Goal: Task Accomplishment & Management: Manage account settings

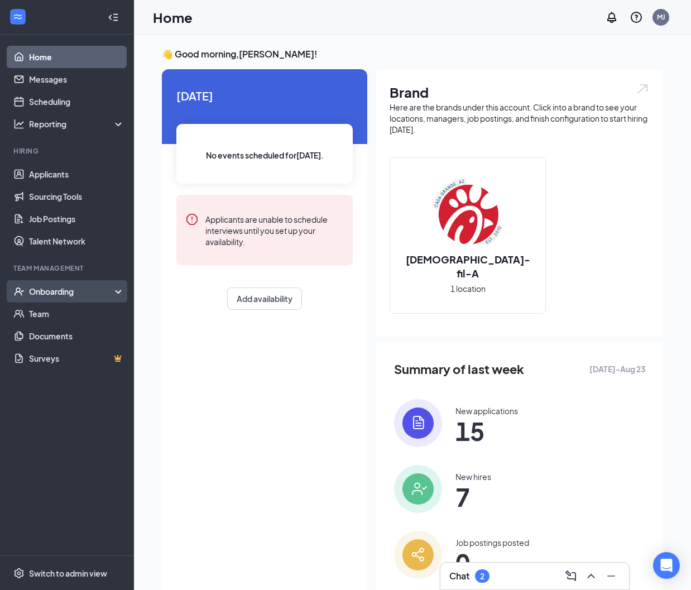
click at [54, 296] on div "Onboarding" at bounding box center [72, 291] width 86 height 11
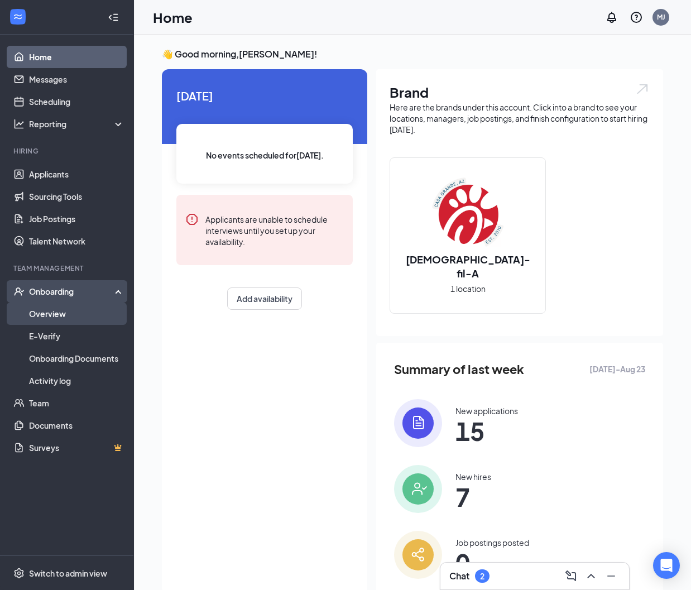
click at [70, 317] on link "Overview" at bounding box center [76, 314] width 95 height 22
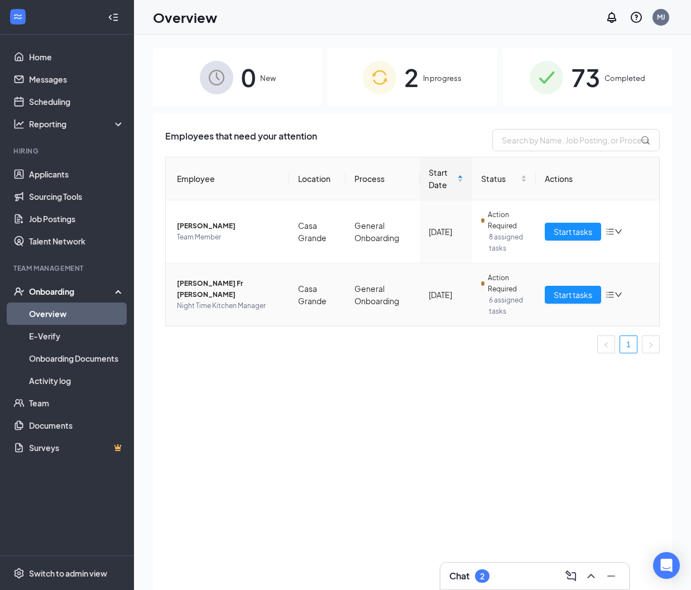
click at [238, 288] on span "[PERSON_NAME] Fr [PERSON_NAME]" at bounding box center [228, 289] width 103 height 22
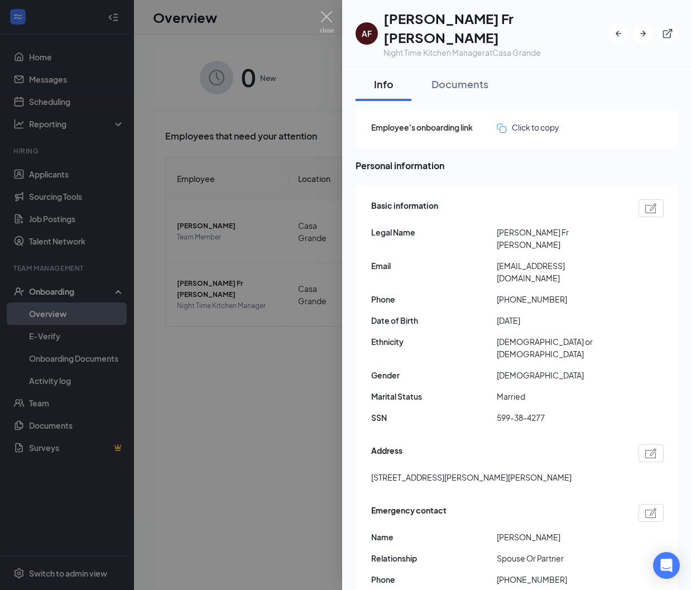
click at [285, 433] on div at bounding box center [345, 295] width 691 height 590
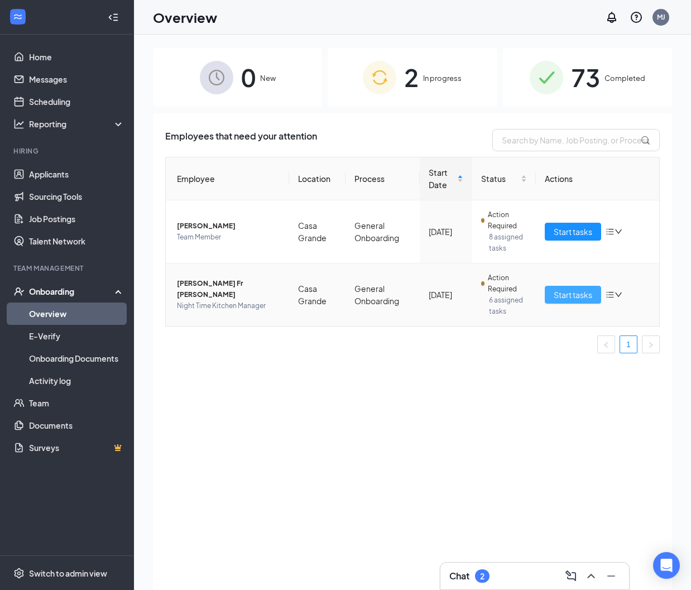
click at [563, 297] on span "Start tasks" at bounding box center [573, 295] width 39 height 12
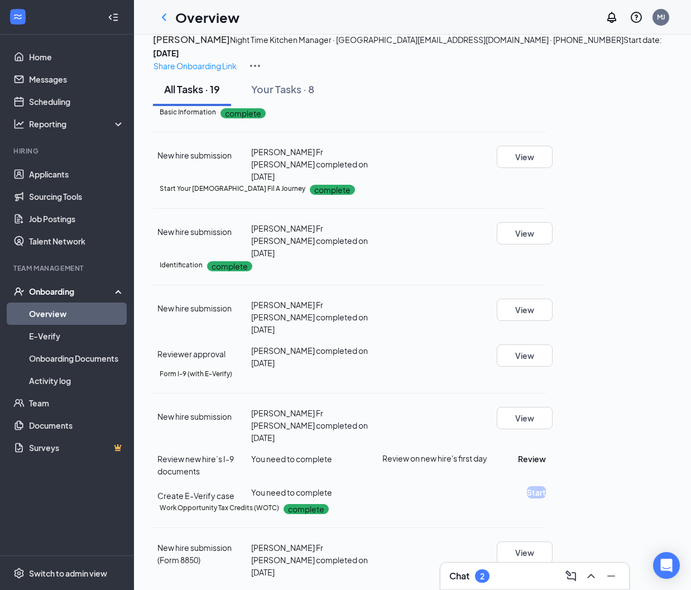
scroll to position [33, 0]
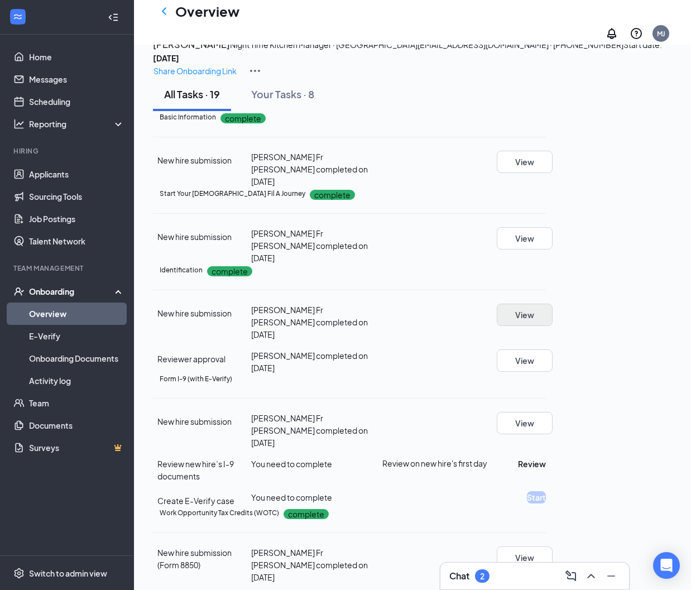
click at [553, 326] on button "View" at bounding box center [525, 315] width 56 height 22
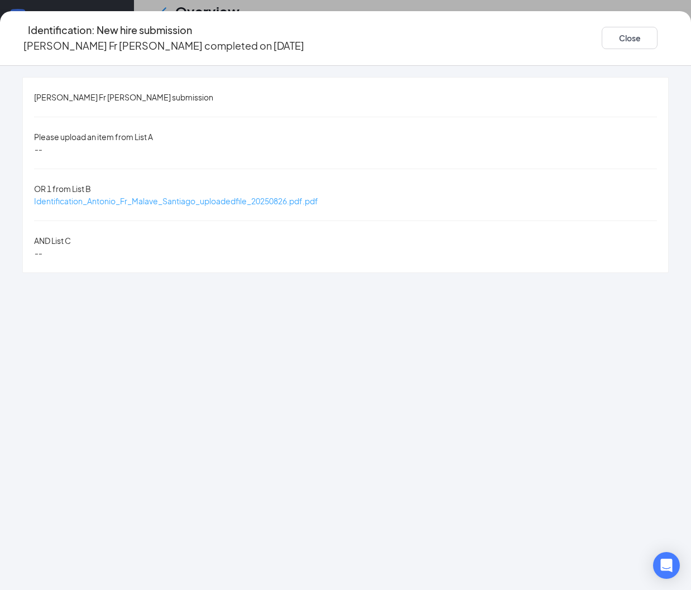
click at [318, 196] on span "Identification_Antonio_Fr_Malave_Santiago_uploadedfile_20250826.pdf.pdf" at bounding box center [176, 201] width 284 height 10
click at [602, 34] on button "Close" at bounding box center [630, 38] width 56 height 22
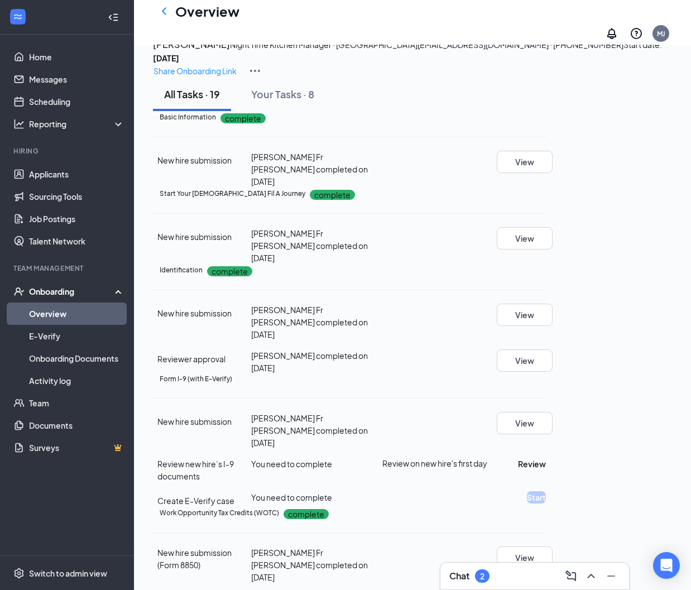
scroll to position [162, 0]
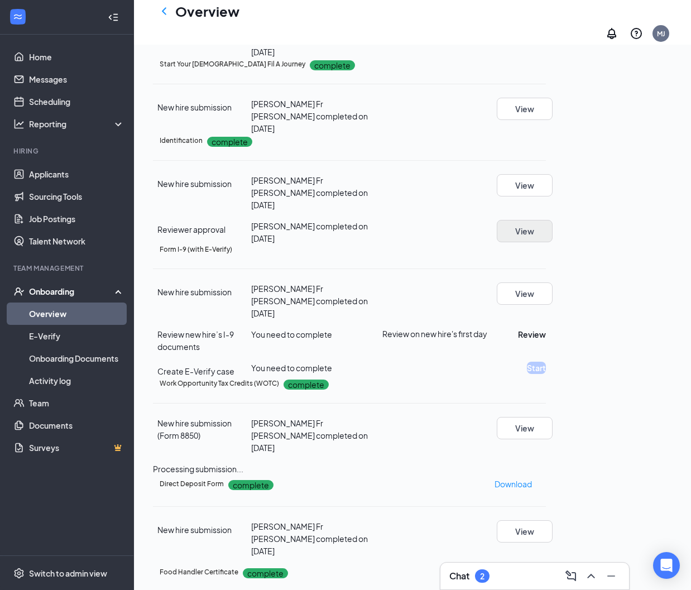
click at [553, 242] on button "View" at bounding box center [525, 231] width 56 height 22
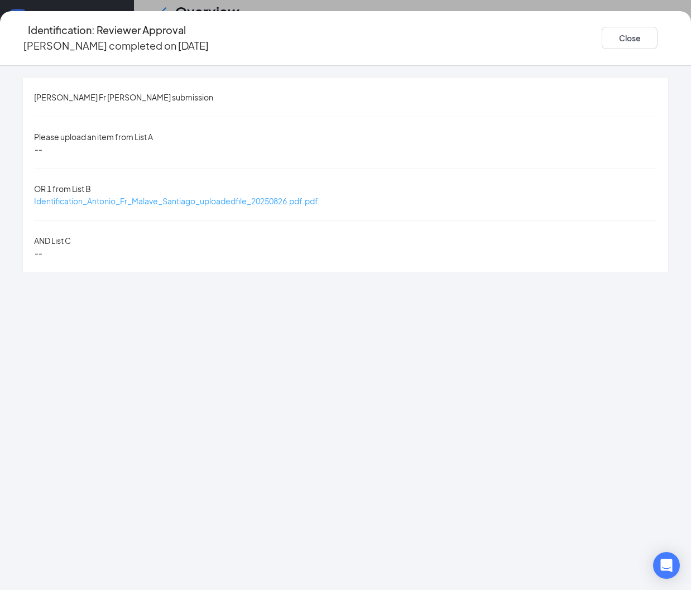
click at [318, 196] on span "Identification_Antonio_Fr_Malave_Santiago_uploadedfile_20250826.pdf.pdf" at bounding box center [176, 201] width 284 height 10
click at [602, 37] on button "Close" at bounding box center [630, 38] width 56 height 22
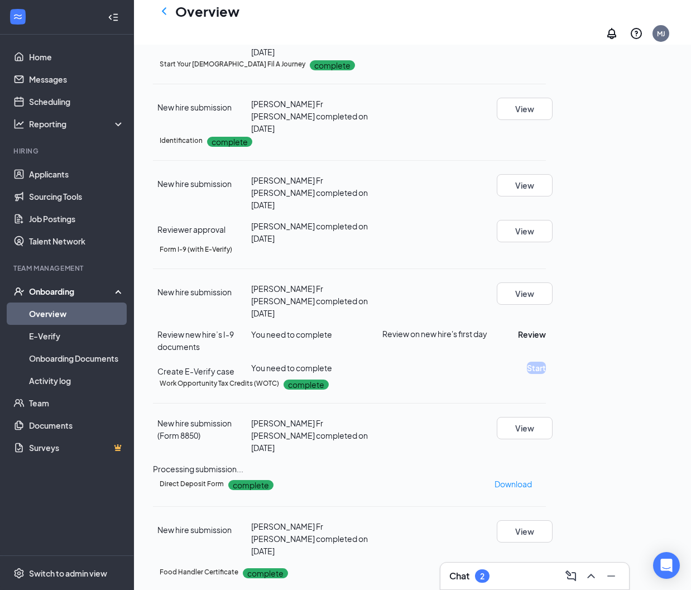
click at [546, 141] on icon "Ellipses" at bounding box center [546, 141] width 0 height 0
click at [643, 223] on span "Restart" at bounding box center [632, 227] width 27 height 12
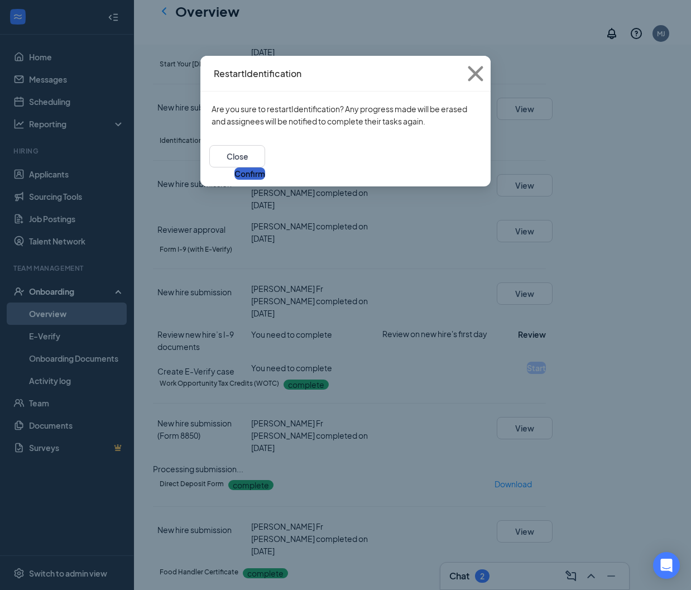
click at [265, 167] on button "Confirm" at bounding box center [249, 173] width 31 height 12
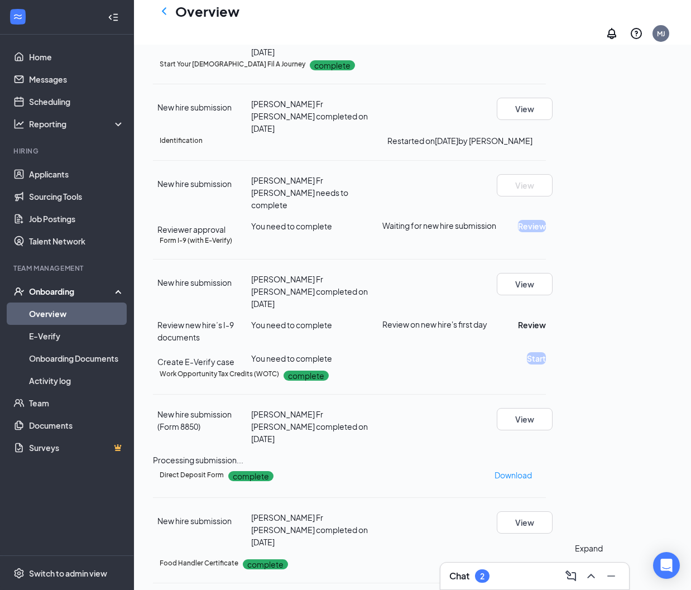
click at [588, 574] on icon "ChevronUp" at bounding box center [591, 575] width 13 height 13
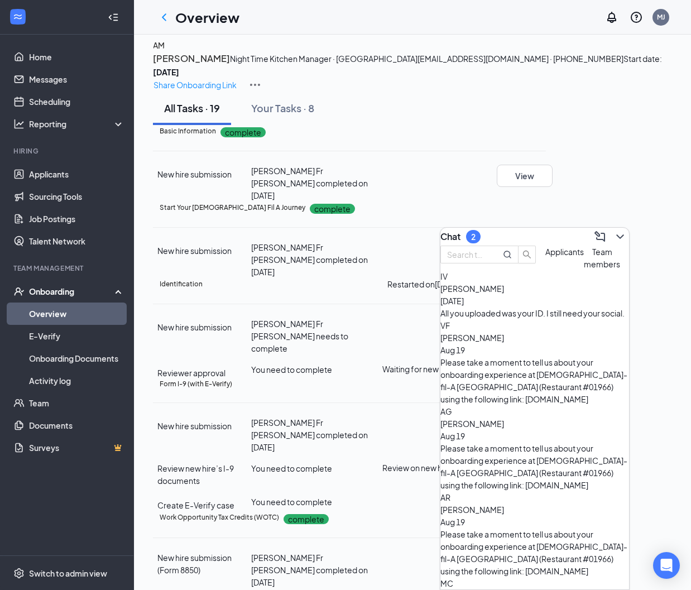
scroll to position [0, 0]
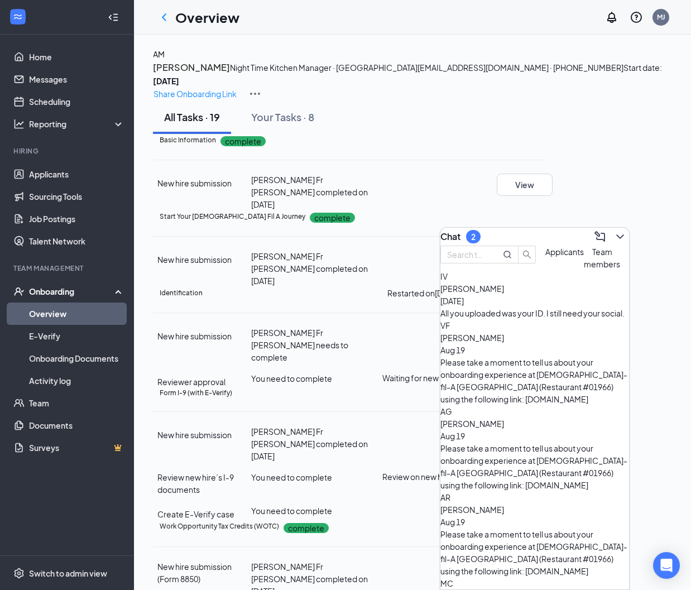
click at [545, 257] on span "Applicants" at bounding box center [564, 252] width 39 height 10
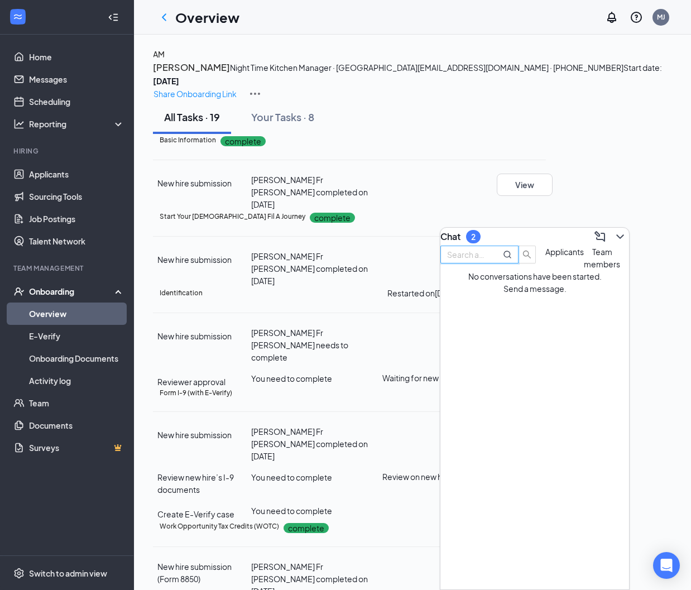
click at [487, 261] on input "text" at bounding box center [467, 254] width 40 height 12
type input "a"
click at [584, 270] on button "Team members" at bounding box center [602, 258] width 36 height 25
click at [487, 261] on input "text" at bounding box center [467, 254] width 40 height 12
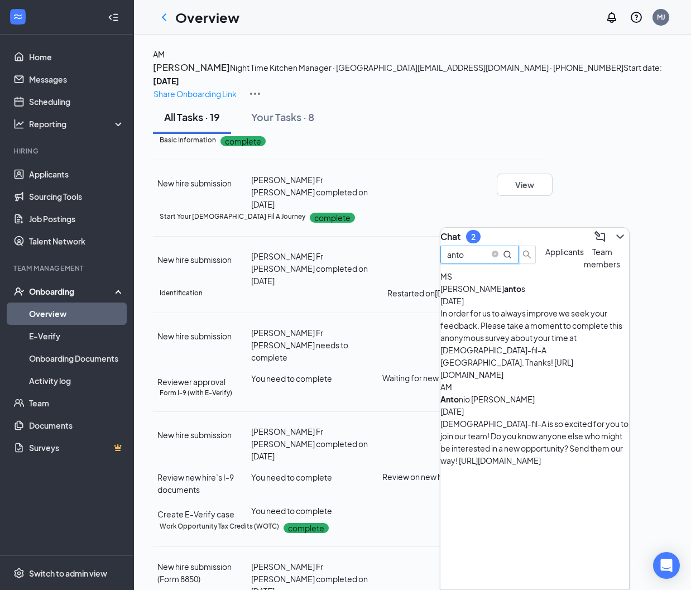
type input "anto"
click at [537, 393] on div "Anto nio [PERSON_NAME]" at bounding box center [491, 399] width 100 height 12
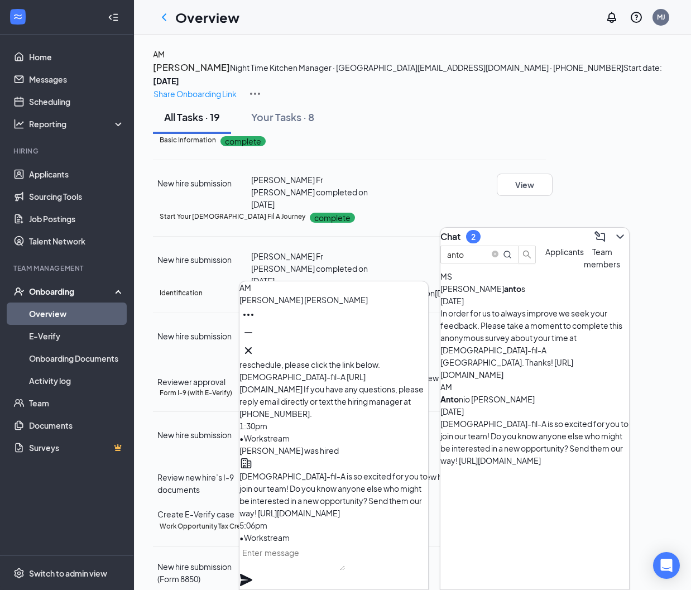
click at [291, 565] on textarea at bounding box center [293, 557] width 106 height 27
type textarea "A"
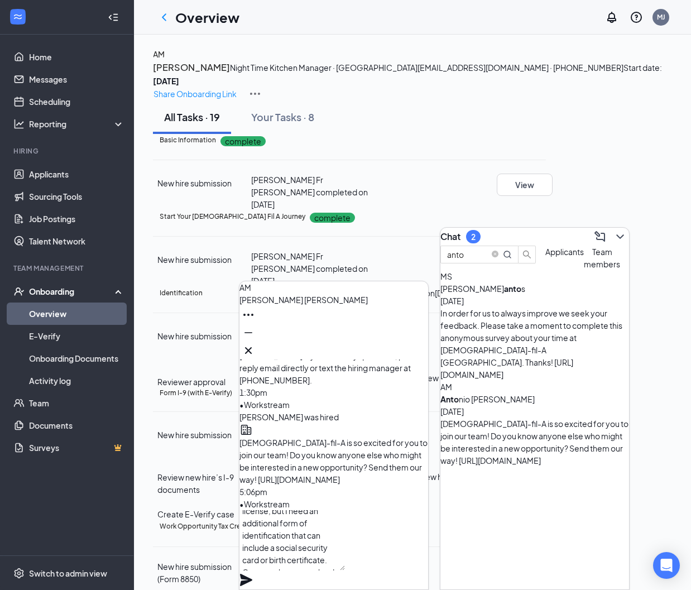
scroll to position [35, 0]
type textarea "I was just reviewing your paperwork and saw that you uploaded your driver's lic…"
click at [407, 549] on div "I was just reviewing your paperwork and saw that you uploaded your driver's lic…" at bounding box center [334, 549] width 189 height 79
click at [252, 574] on icon "Plane" at bounding box center [246, 580] width 12 height 12
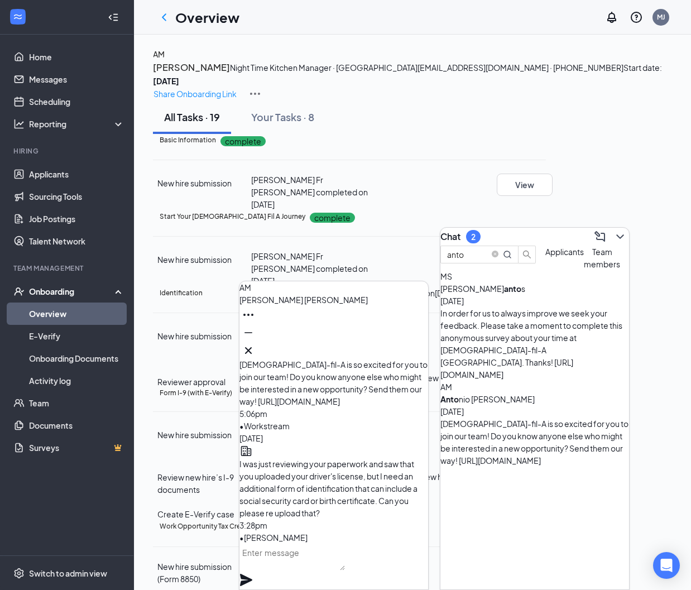
scroll to position [0, 0]
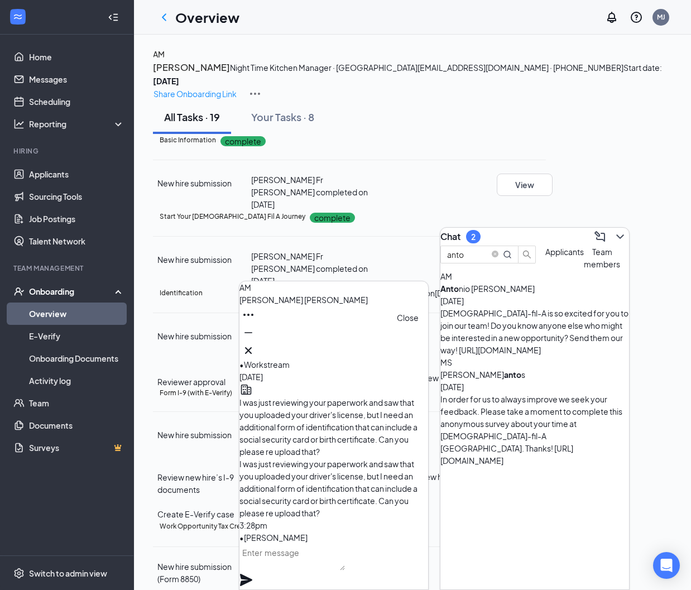
click at [255, 351] on icon "Cross" at bounding box center [248, 350] width 13 height 13
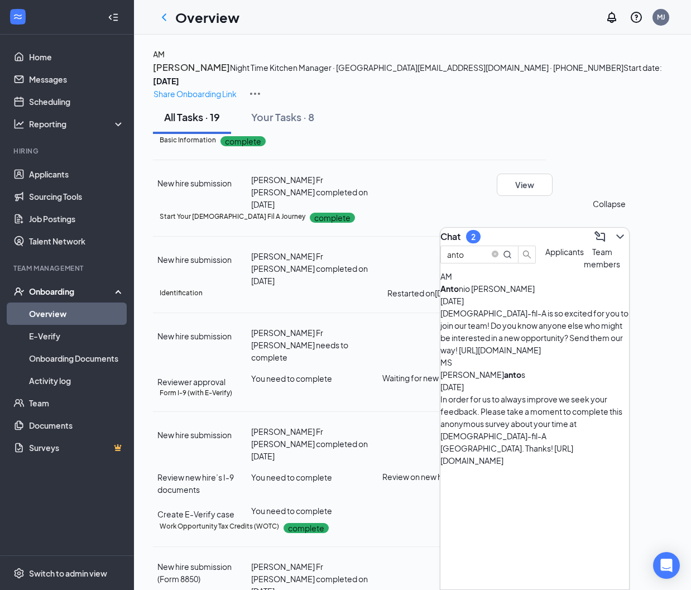
click at [614, 233] on icon "ChevronDown" at bounding box center [620, 236] width 13 height 13
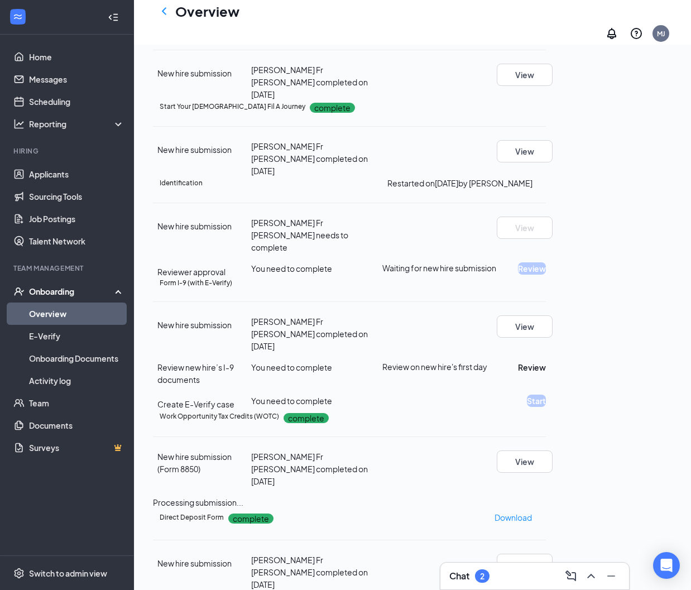
scroll to position [123, 0]
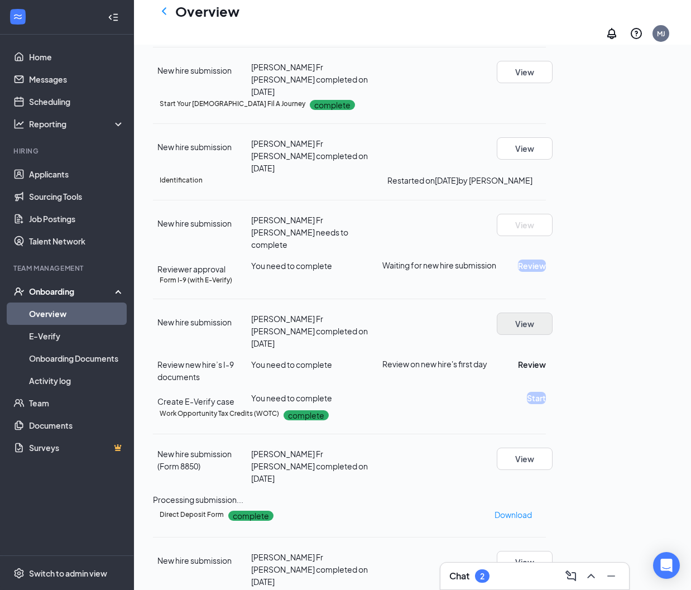
click at [553, 335] on button "View" at bounding box center [525, 324] width 56 height 22
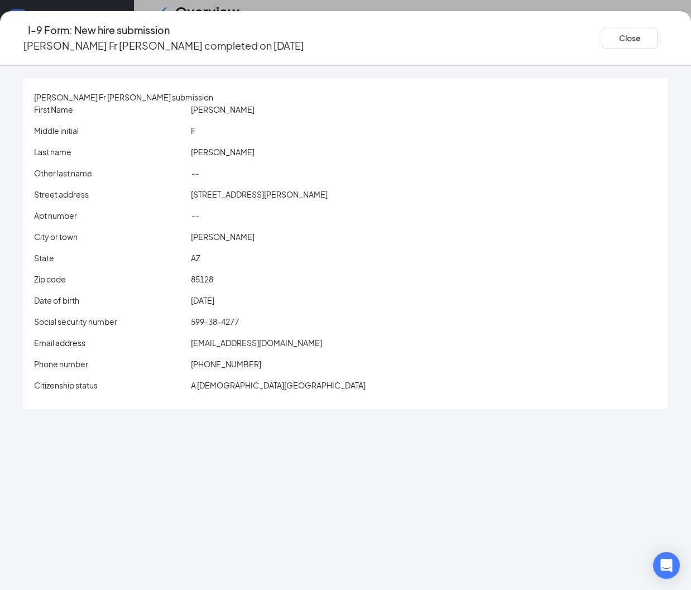
scroll to position [152, 0]
click at [669, 38] on icon "Ellipses" at bounding box center [669, 38] width 0 height 0
click at [671, 44] on icon "Ellipses" at bounding box center [676, 45] width 10 height 2
click at [602, 31] on button "Close" at bounding box center [630, 38] width 56 height 22
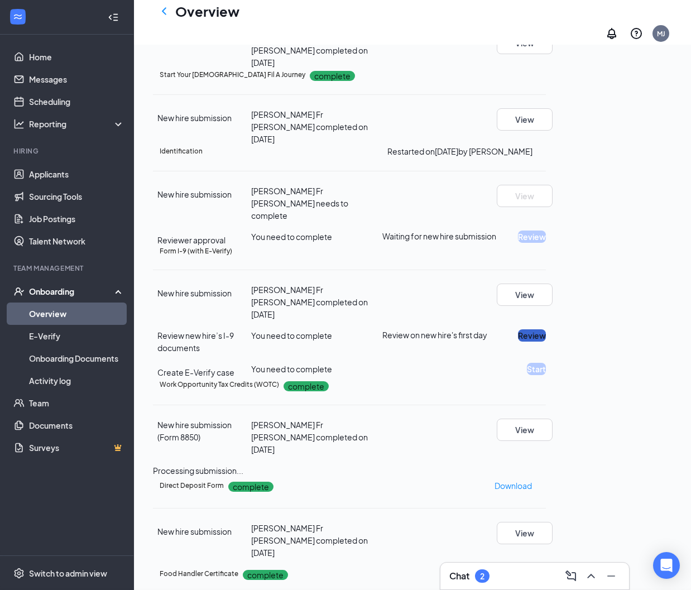
scroll to position [162, 0]
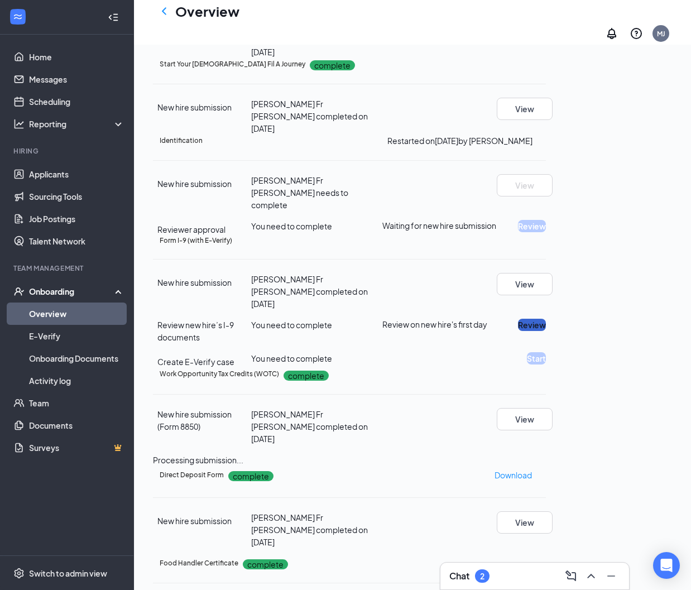
click at [546, 331] on button "Review" at bounding box center [532, 325] width 28 height 12
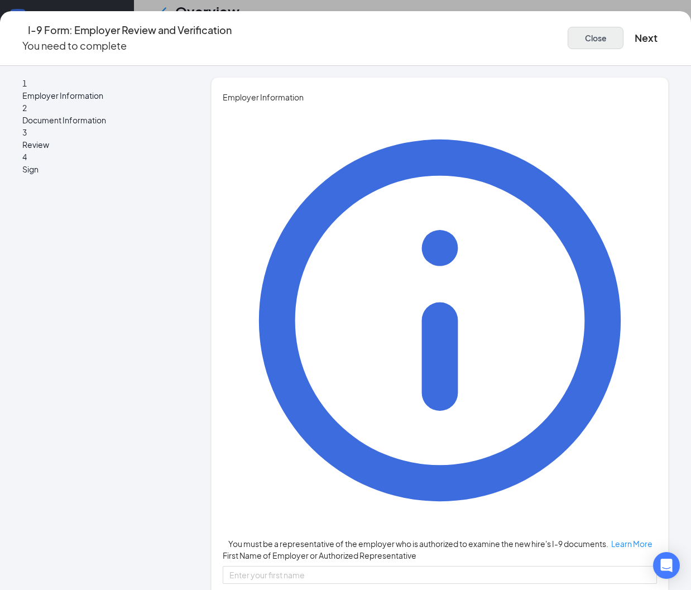
click at [568, 29] on button "Close" at bounding box center [596, 38] width 56 height 22
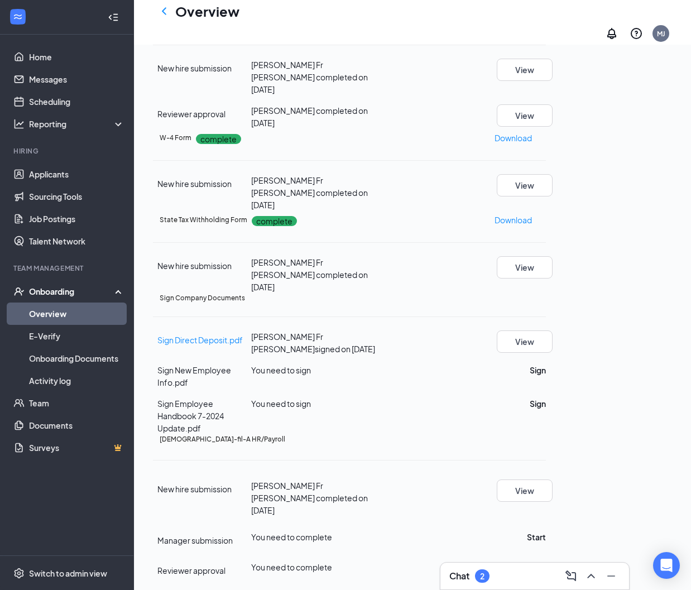
scroll to position [906, 0]
